Goal: Transaction & Acquisition: Obtain resource

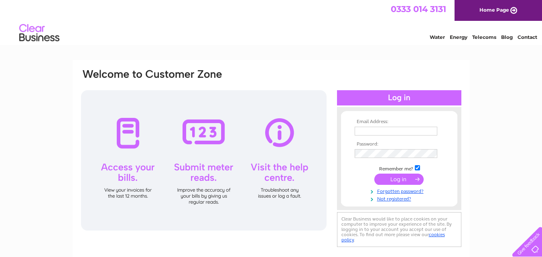
click at [427, 134] on input "text" at bounding box center [396, 131] width 83 height 9
type input "robert.stepbackintime@gmail.com"
click at [398, 181] on input "submit" at bounding box center [398, 179] width 49 height 11
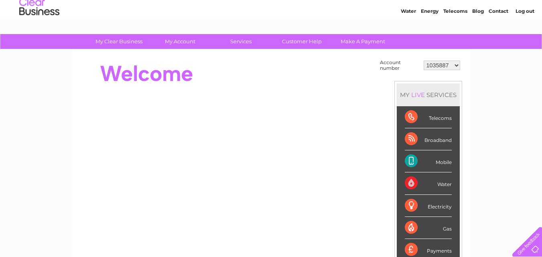
scroll to position [40, 0]
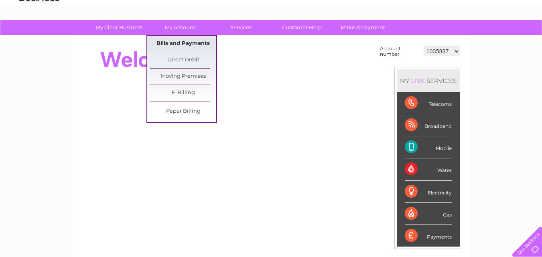
click at [187, 40] on link "Bills and Payments" at bounding box center [183, 44] width 66 height 16
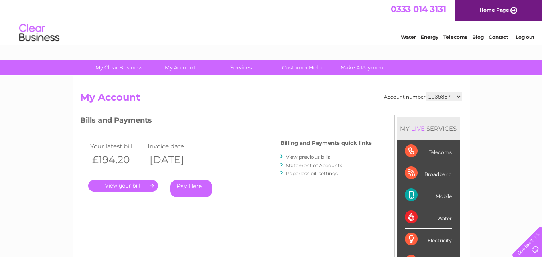
click at [122, 185] on link "." at bounding box center [123, 186] width 70 height 12
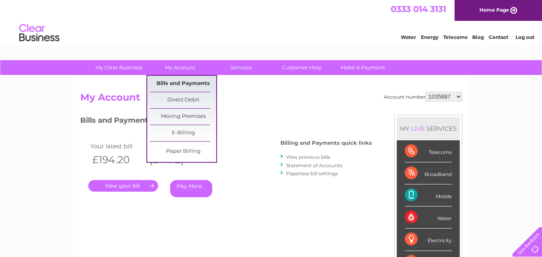
click at [173, 85] on link "Bills and Payments" at bounding box center [183, 84] width 66 height 16
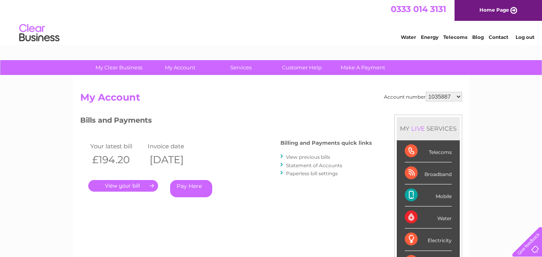
click at [324, 157] on link "View previous bills" at bounding box center [308, 157] width 44 height 6
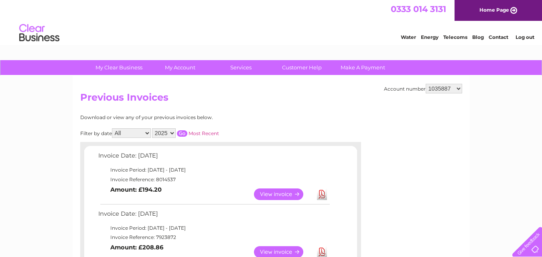
click at [174, 135] on select "2025 2024 2023 2022" at bounding box center [164, 133] width 24 height 10
select select "2024"
click at [153, 128] on select "2025 2024 2023 2022" at bounding box center [164, 133] width 24 height 10
click at [185, 135] on input "button" at bounding box center [182, 133] width 10 height 6
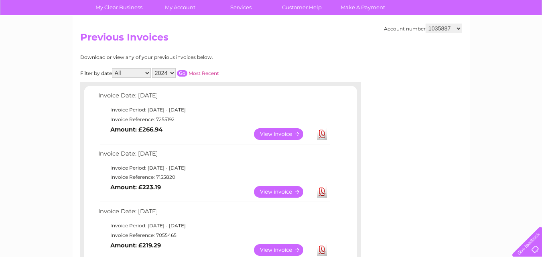
scroll to position [80, 0]
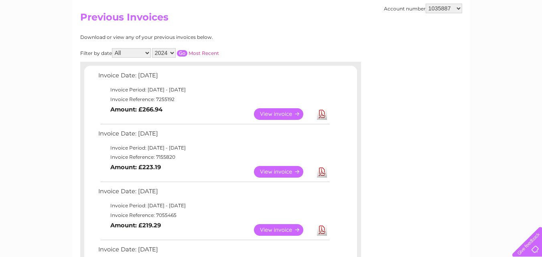
click at [324, 114] on link "Download" at bounding box center [322, 114] width 10 height 12
